Goal: Information Seeking & Learning: Learn about a topic

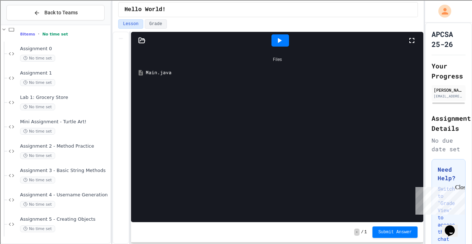
scroll to position [1769, 0]
click at [77, 224] on div "Assignment 5 - Creating Objects No time set" at bounding box center [64, 224] width 89 height 16
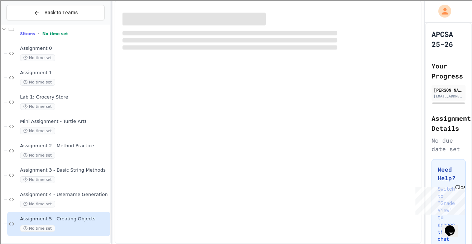
scroll to position [1761, 0]
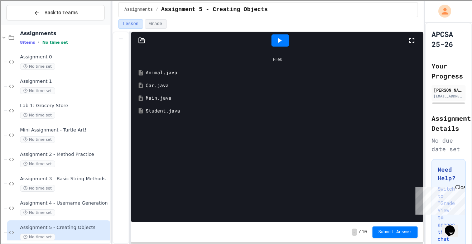
click at [164, 100] on div "Main.java" at bounding box center [282, 98] width 273 height 7
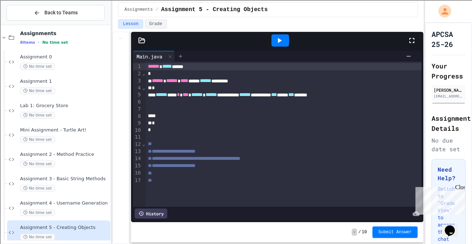
click at [180, 60] on div at bounding box center [180, 56] width 11 height 11
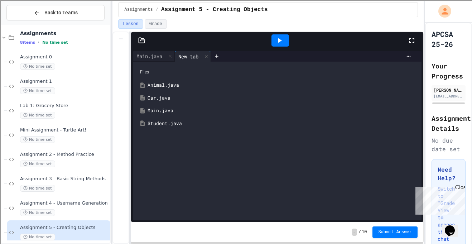
click at [167, 96] on div "Car.java" at bounding box center [283, 98] width 270 height 7
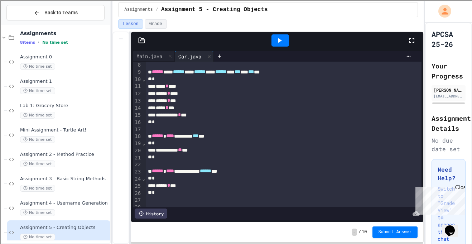
scroll to position [0, 0]
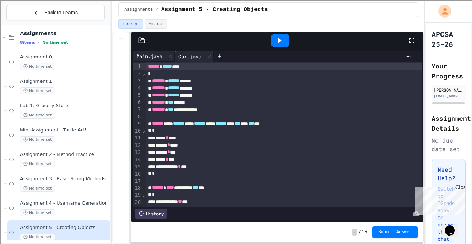
click at [156, 60] on div "Main.java" at bounding box center [154, 56] width 42 height 11
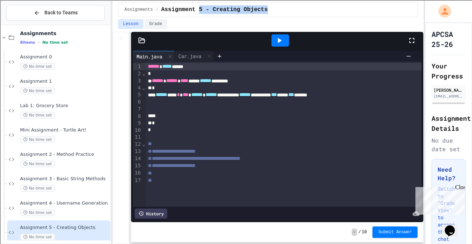
drag, startPoint x: 276, startPoint y: 9, endPoint x: 200, endPoint y: 13, distance: 76.1
click at [200, 13] on div "Assignments / Assignment 5 - Creating Objects" at bounding box center [268, 9] width 288 height 9
